Goal: Task Accomplishment & Management: Manage account settings

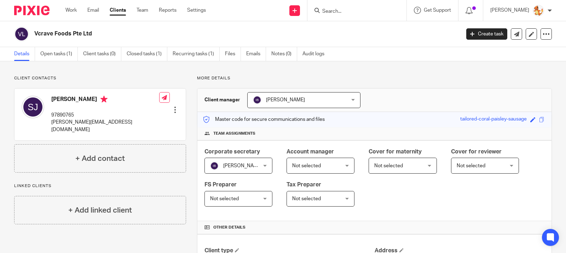
scroll to position [171, 0]
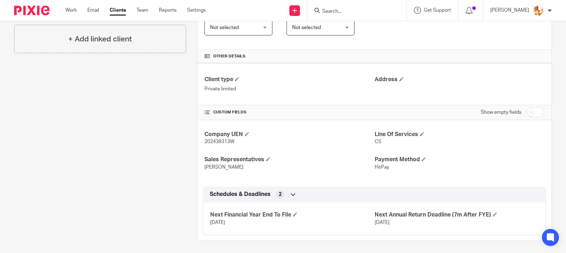
click at [351, 11] on input "Search" at bounding box center [354, 11] width 64 height 6
type input "e"
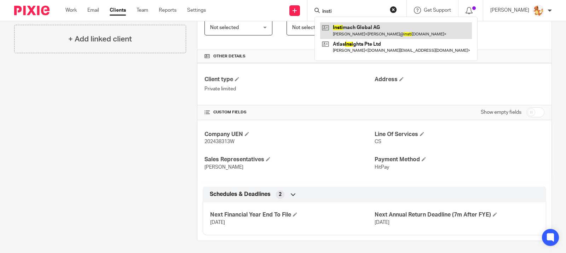
type input "insti"
click at [392, 28] on link at bounding box center [396, 30] width 152 height 16
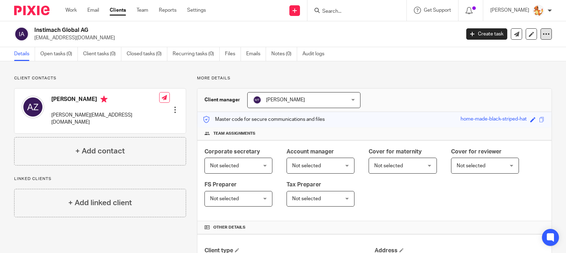
click at [543, 33] on icon at bounding box center [546, 33] width 7 height 7
click at [432, 59] on div "Details Open tasks (0) Client tasks (0) Closed tasks (0) Recurring tasks (0) Fi…" at bounding box center [283, 54] width 566 height 14
click at [57, 35] on p "invoices@instimatch.com" at bounding box center [245, 37] width 422 height 7
click at [172, 106] on div at bounding box center [175, 109] width 7 height 7
click at [161, 111] on link "Edit contact" at bounding box center [142, 114] width 68 height 10
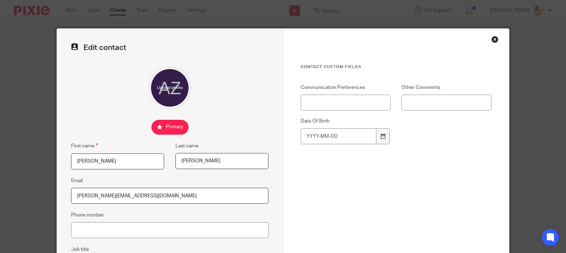
click at [493, 37] on div "Close this dialog window" at bounding box center [495, 39] width 7 height 7
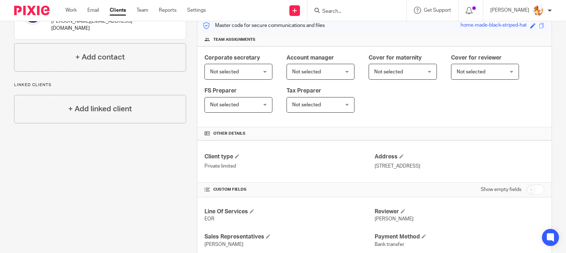
scroll to position [112, 0]
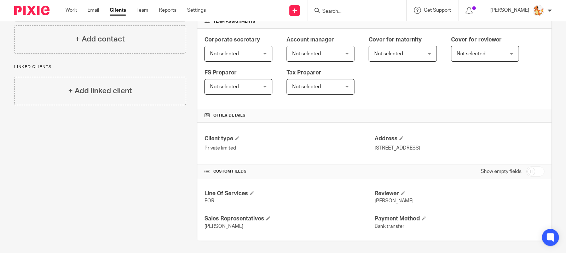
click at [528, 170] on input "checkbox" at bounding box center [536, 171] width 18 height 10
checkbox input "true"
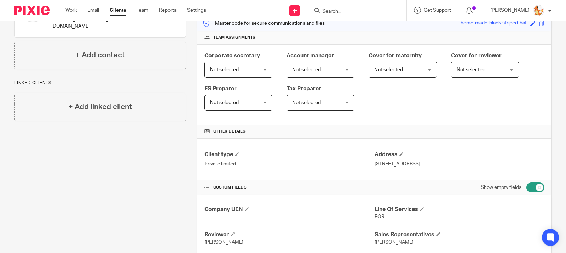
scroll to position [0, 0]
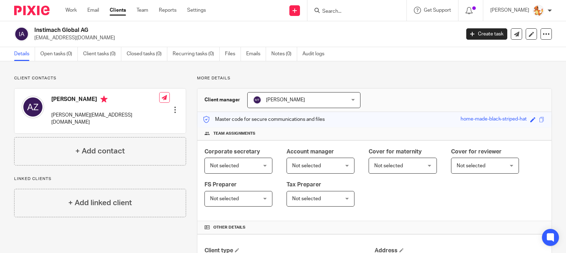
drag, startPoint x: 96, startPoint y: 29, endPoint x: 35, endPoint y: 32, distance: 61.6
click at [35, 32] on h2 "Instimach Global AG" at bounding box center [202, 30] width 337 height 7
copy h2 "Instimach Global AG"
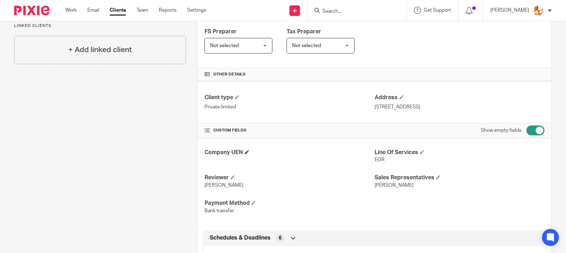
click at [246, 152] on span at bounding box center [247, 152] width 4 height 4
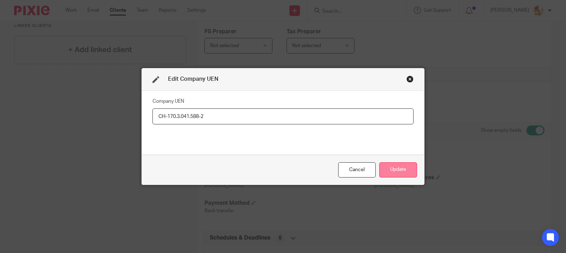
type input "CH-170.3.041.588-2"
click at [395, 168] on button "Update" at bounding box center [398, 169] width 38 height 15
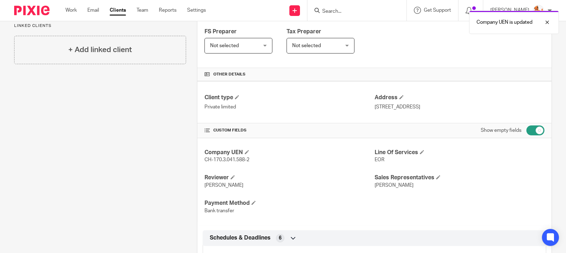
click at [168, 161] on div "Client contacts Andreas Zimmermann andreas@instimatch.com Edit contact Create c…" at bounding box center [94, 117] width 183 height 391
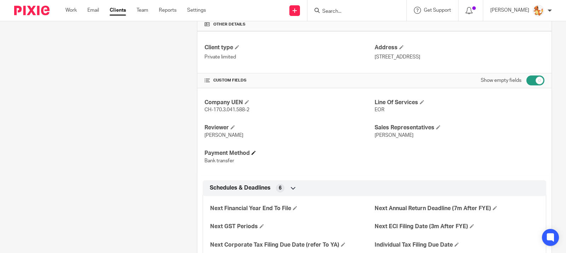
scroll to position [0, 0]
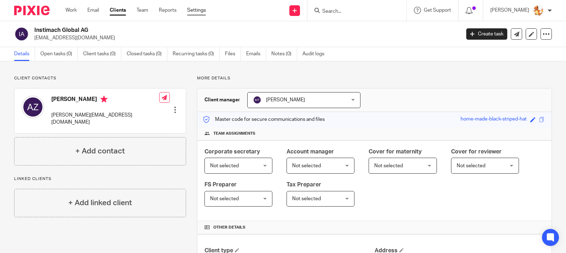
click at [198, 8] on link "Settings" at bounding box center [196, 10] width 19 height 7
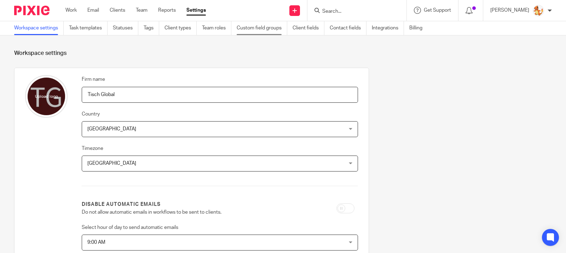
click at [245, 30] on link "Custom field groups" at bounding box center [262, 28] width 51 height 14
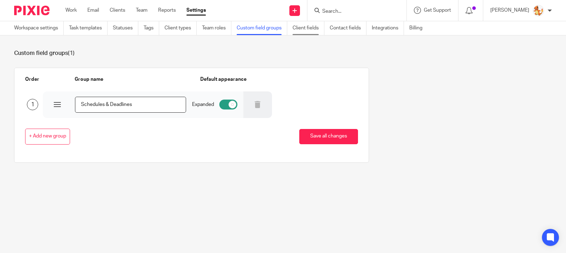
click at [307, 30] on link "Client fields" at bounding box center [309, 28] width 32 height 14
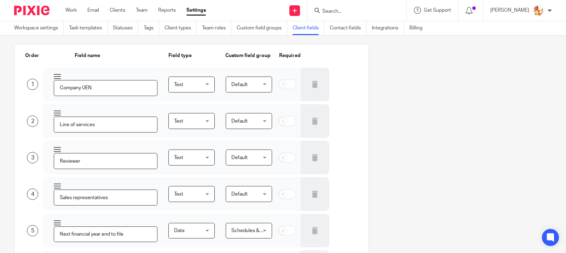
scroll to position [115, 0]
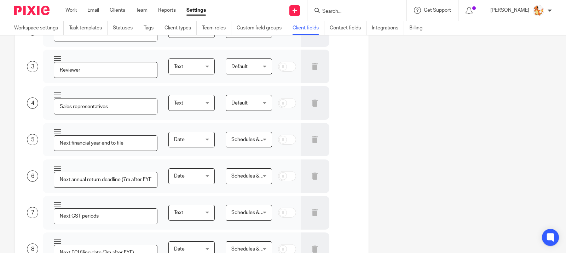
drag, startPoint x: 92, startPoint y: 79, endPoint x: 76, endPoint y: 79, distance: 16.3
click at [76, 98] on input "Sales representatives" at bounding box center [106, 106] width 104 height 16
click at [129, 98] on input "BD representatives" at bounding box center [106, 106] width 104 height 16
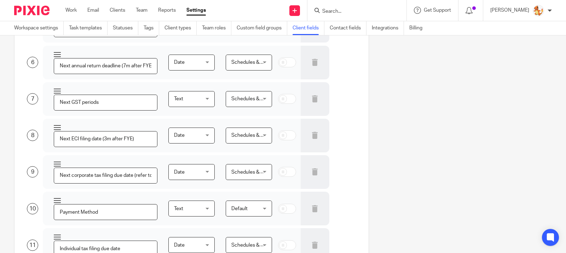
type input "BD representative"
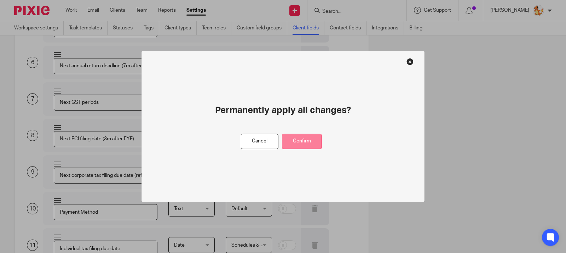
click at [303, 143] on button "Confirm" at bounding box center [302, 141] width 40 height 15
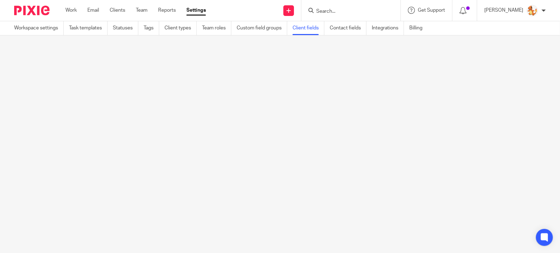
scroll to position [0, 0]
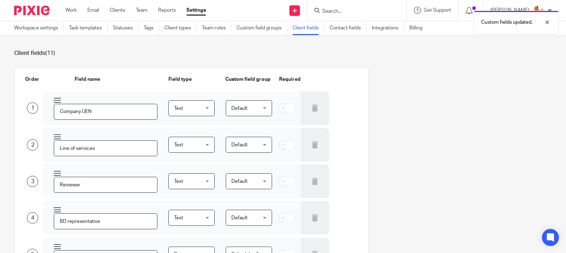
click at [281, 104] on input "checkbox" at bounding box center [287, 108] width 18 height 10
checkbox input "true"
click at [282, 140] on input "checkbox" at bounding box center [287, 145] width 18 height 10
checkbox input "true"
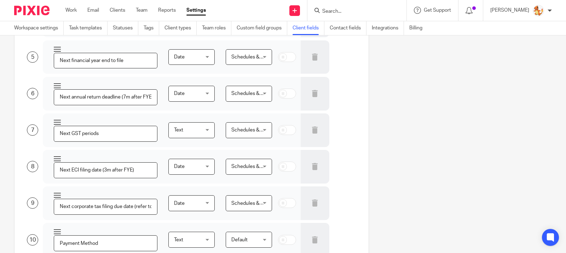
scroll to position [228, 0]
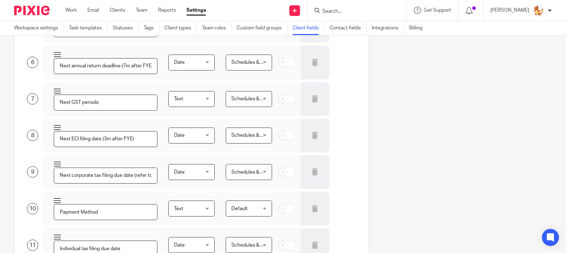
click at [282, 204] on input "checkbox" at bounding box center [287, 209] width 18 height 10
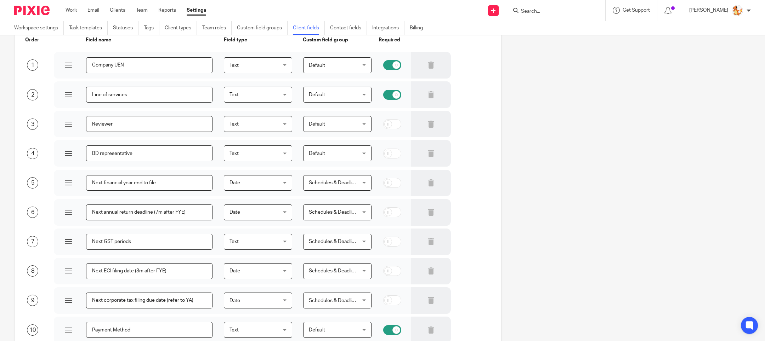
scroll to position [39, 0]
click at [383, 252] on input "checkbox" at bounding box center [392, 330] width 18 height 10
checkbox input "false"
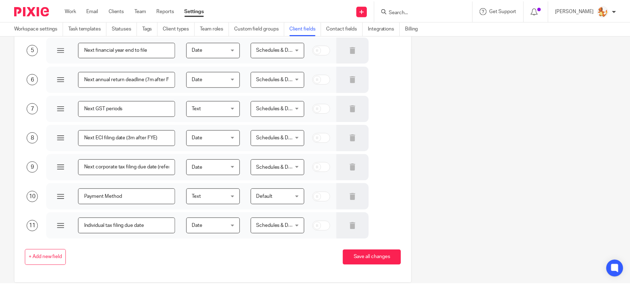
scroll to position [196, 0]
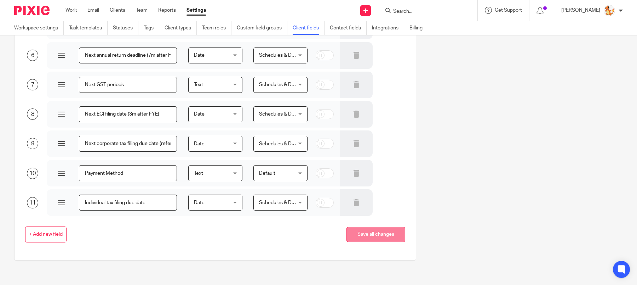
click at [367, 231] on button "Save all changes" at bounding box center [376, 234] width 59 height 15
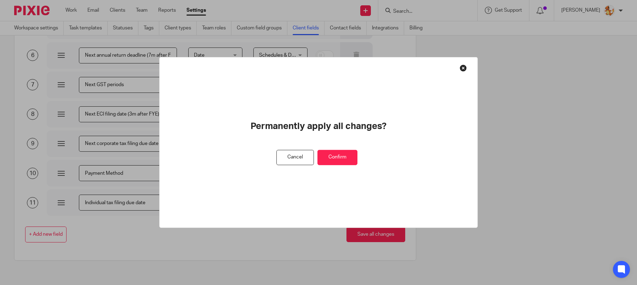
drag, startPoint x: 337, startPoint y: 155, endPoint x: 348, endPoint y: 158, distance: 11.2
click at [337, 155] on button "Confirm" at bounding box center [337, 157] width 40 height 15
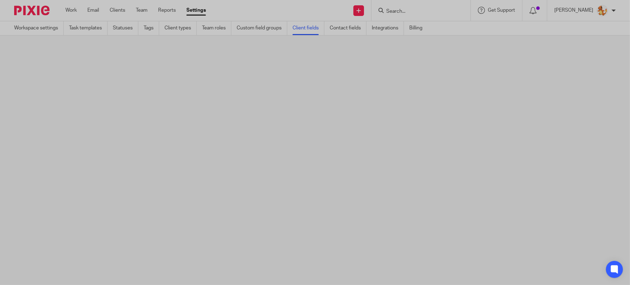
scroll to position [0, 0]
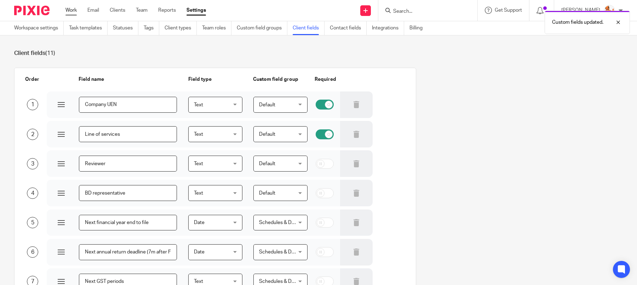
click at [75, 11] on link "Work" at bounding box center [70, 10] width 11 height 7
